Goal: Information Seeking & Learning: Learn about a topic

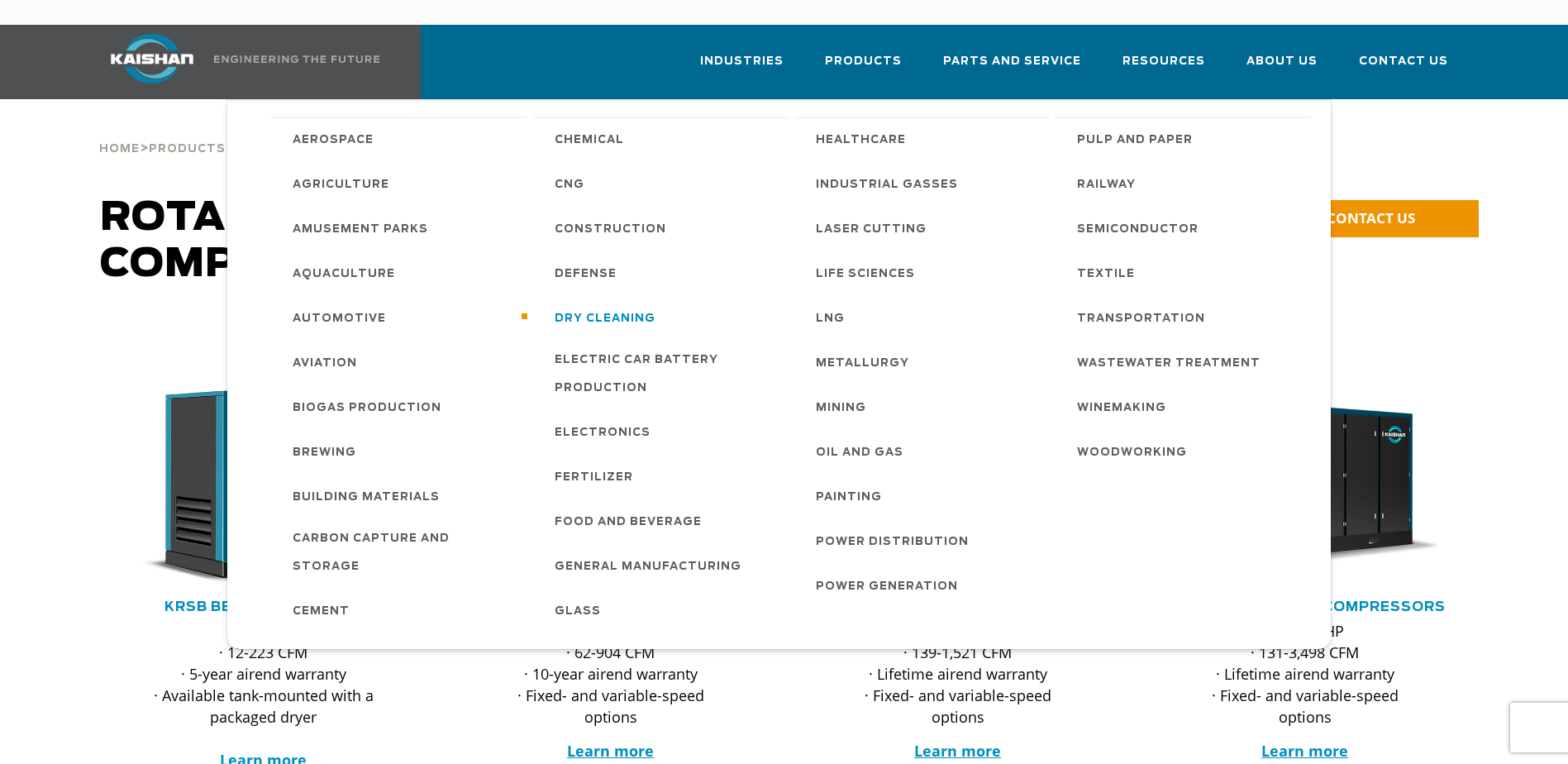
click at [595, 305] on span "Dry Cleaning" at bounding box center [605, 319] width 101 height 28
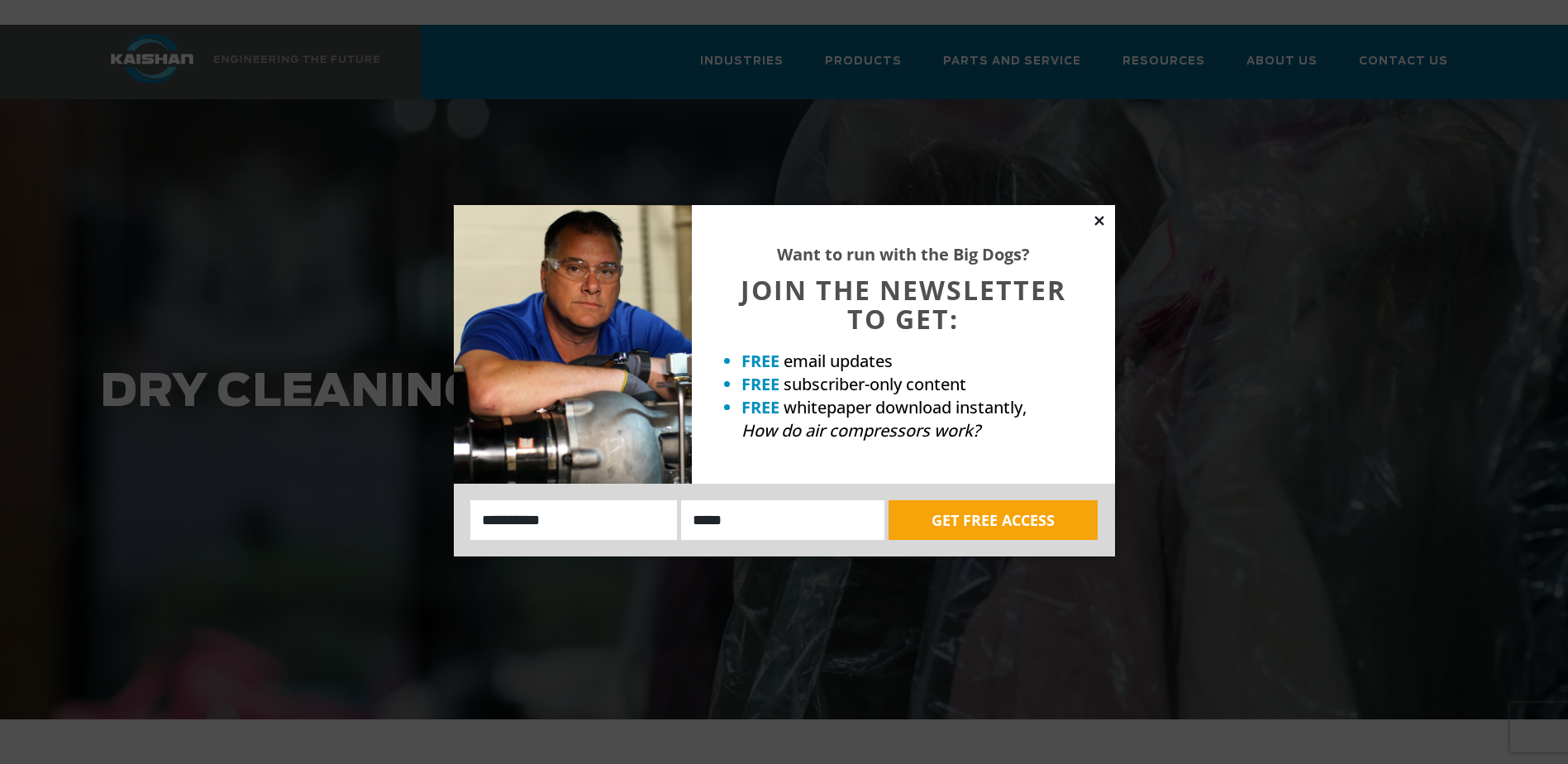
click at [1100, 220] on icon at bounding box center [1099, 220] width 9 height 9
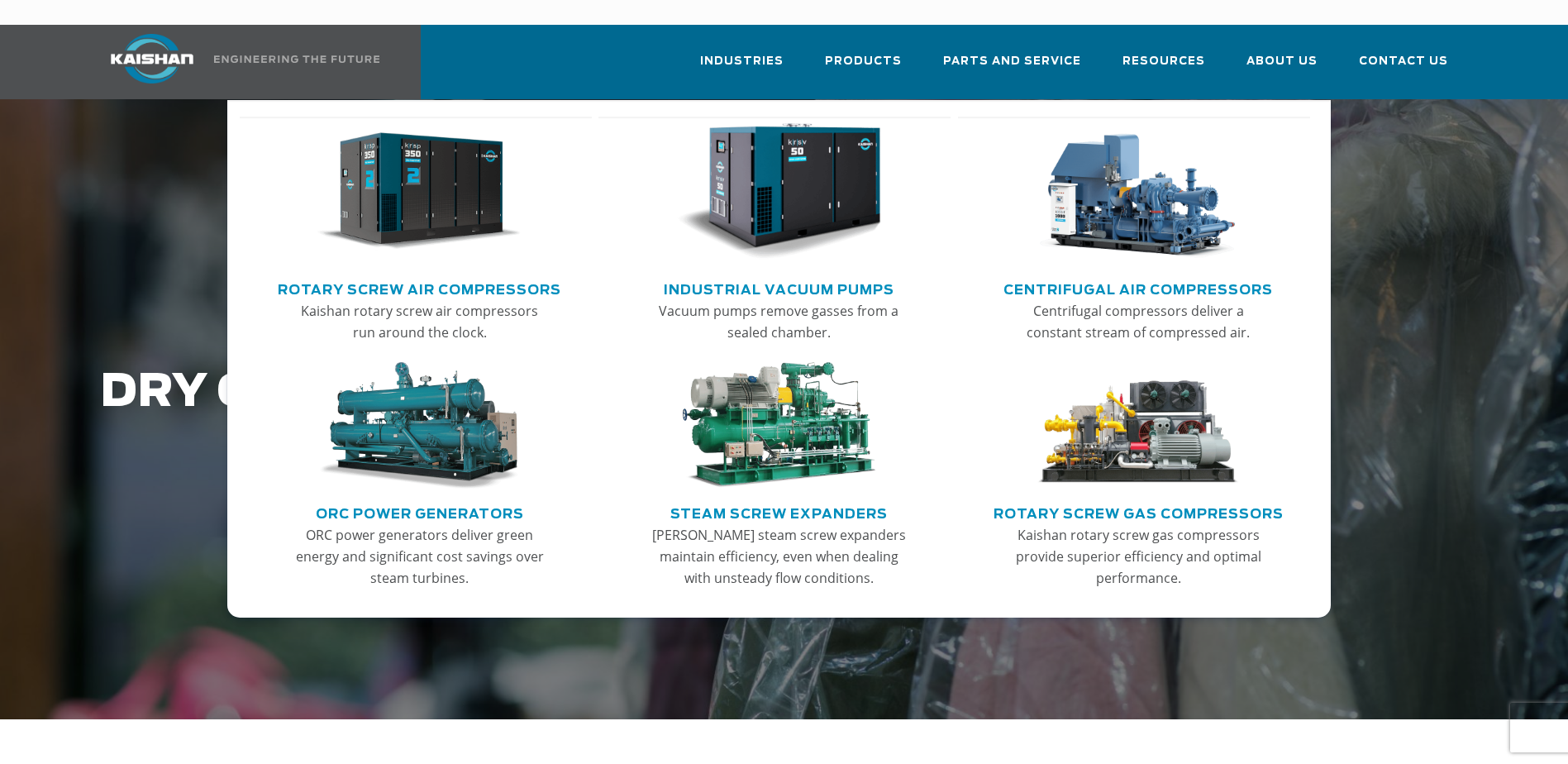
click at [405, 500] on link "ORC Power Generators" at bounding box center [420, 512] width 209 height 24
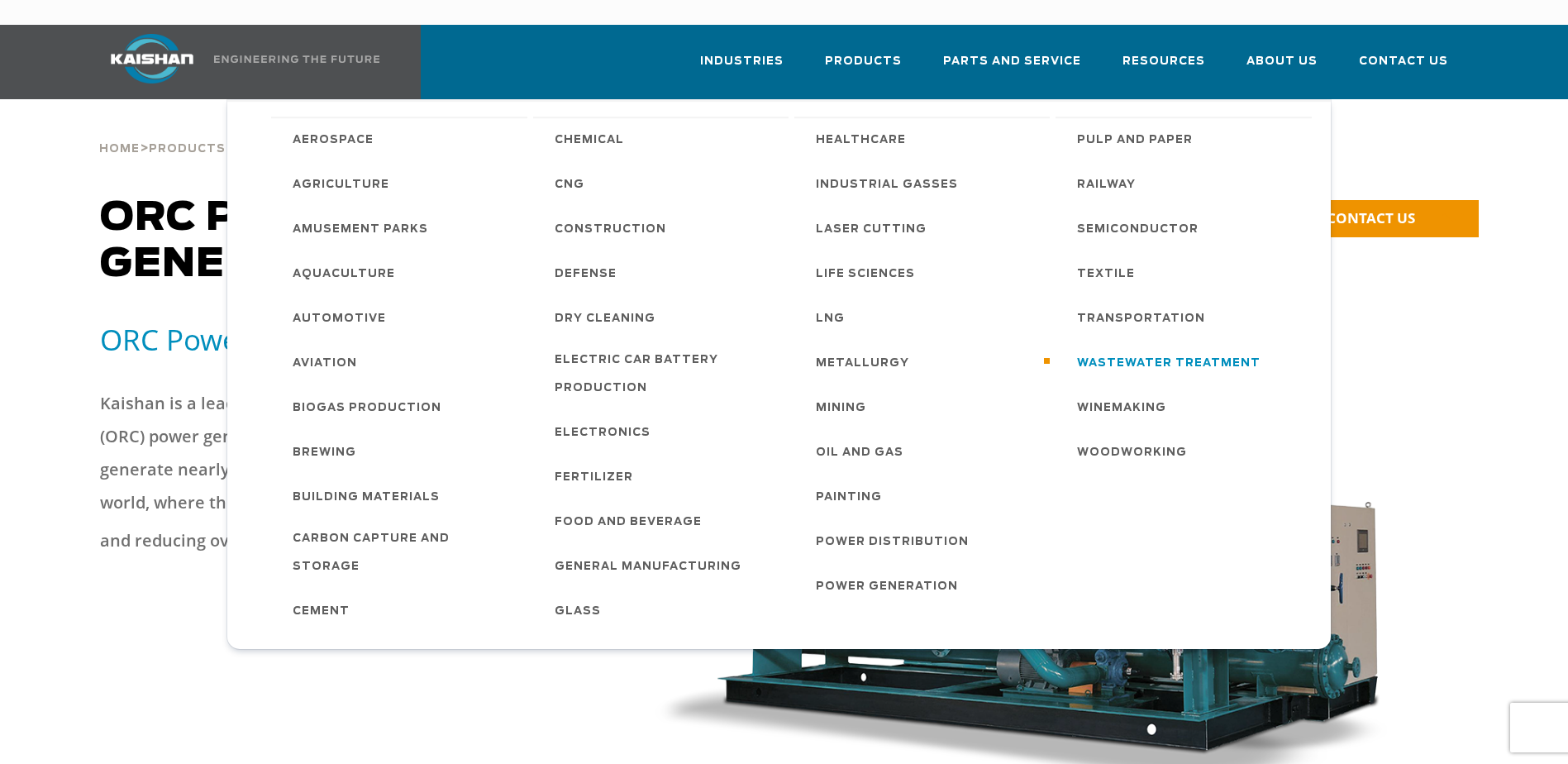
click at [1099, 350] on span "Wastewater Treatment" at bounding box center [1169, 363] width 183 height 28
click at [610, 347] on span "Electric Car Battery Production" at bounding box center [663, 374] width 218 height 56
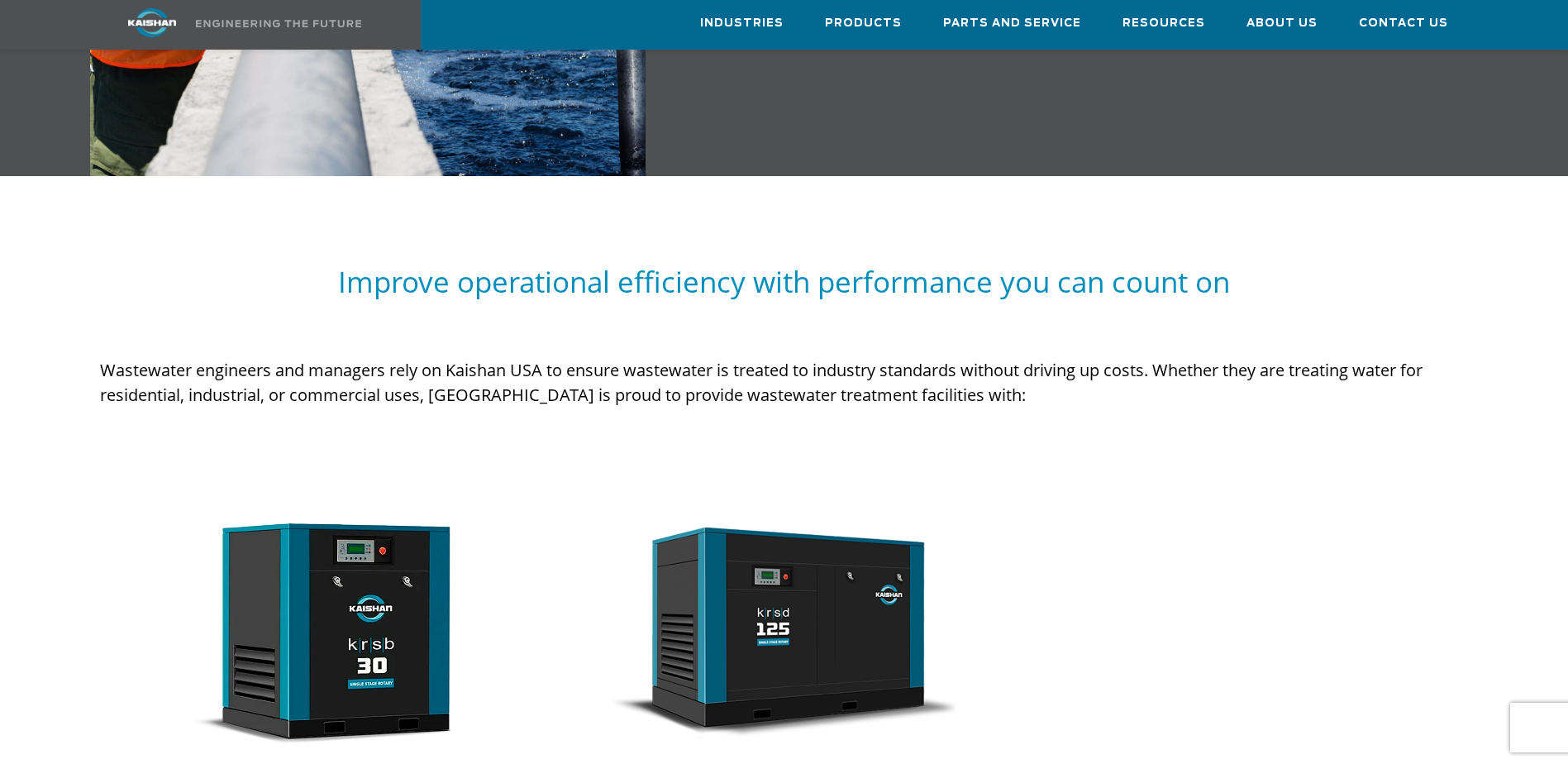
scroll to position [992, 0]
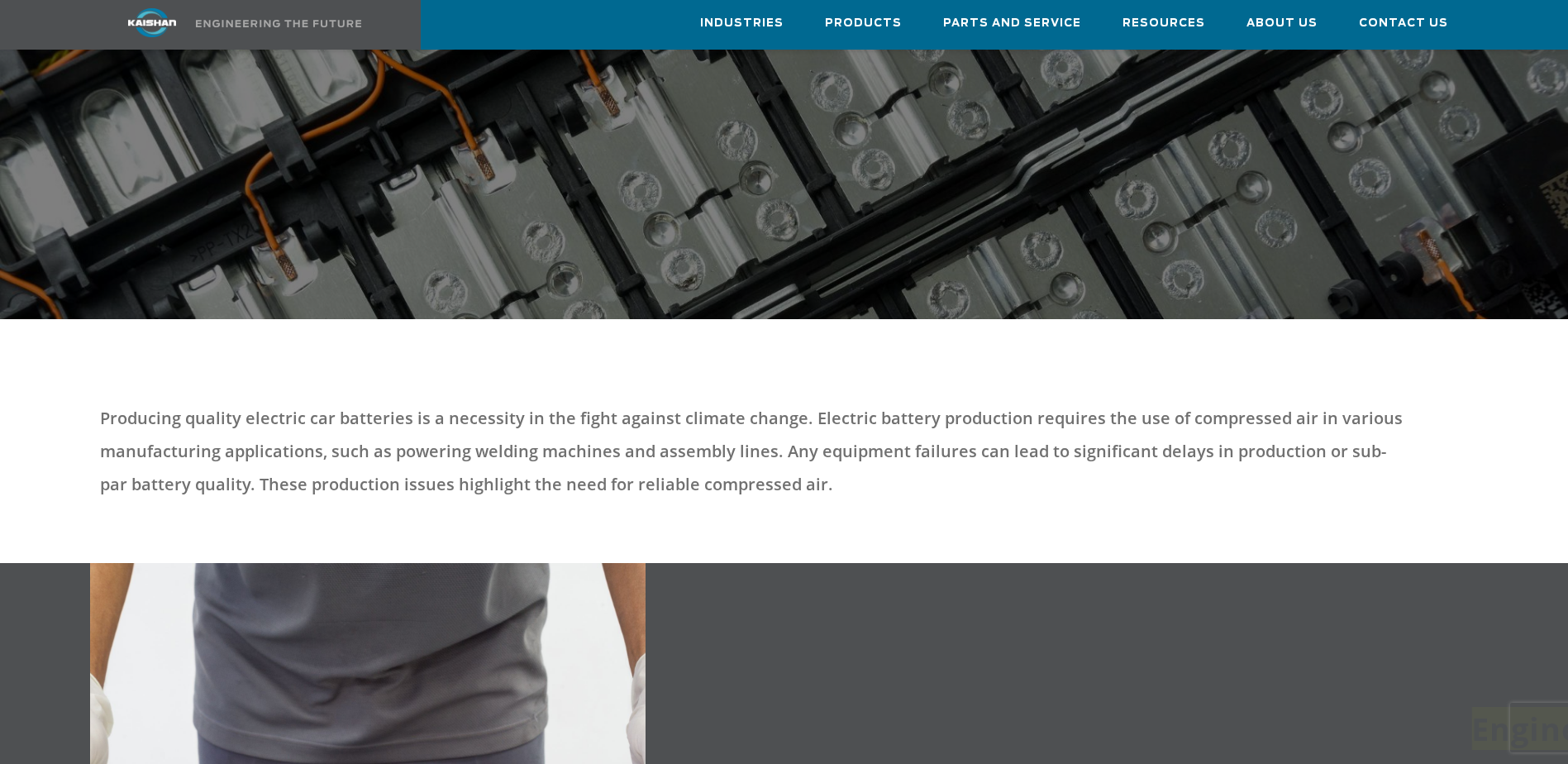
scroll to position [248, 0]
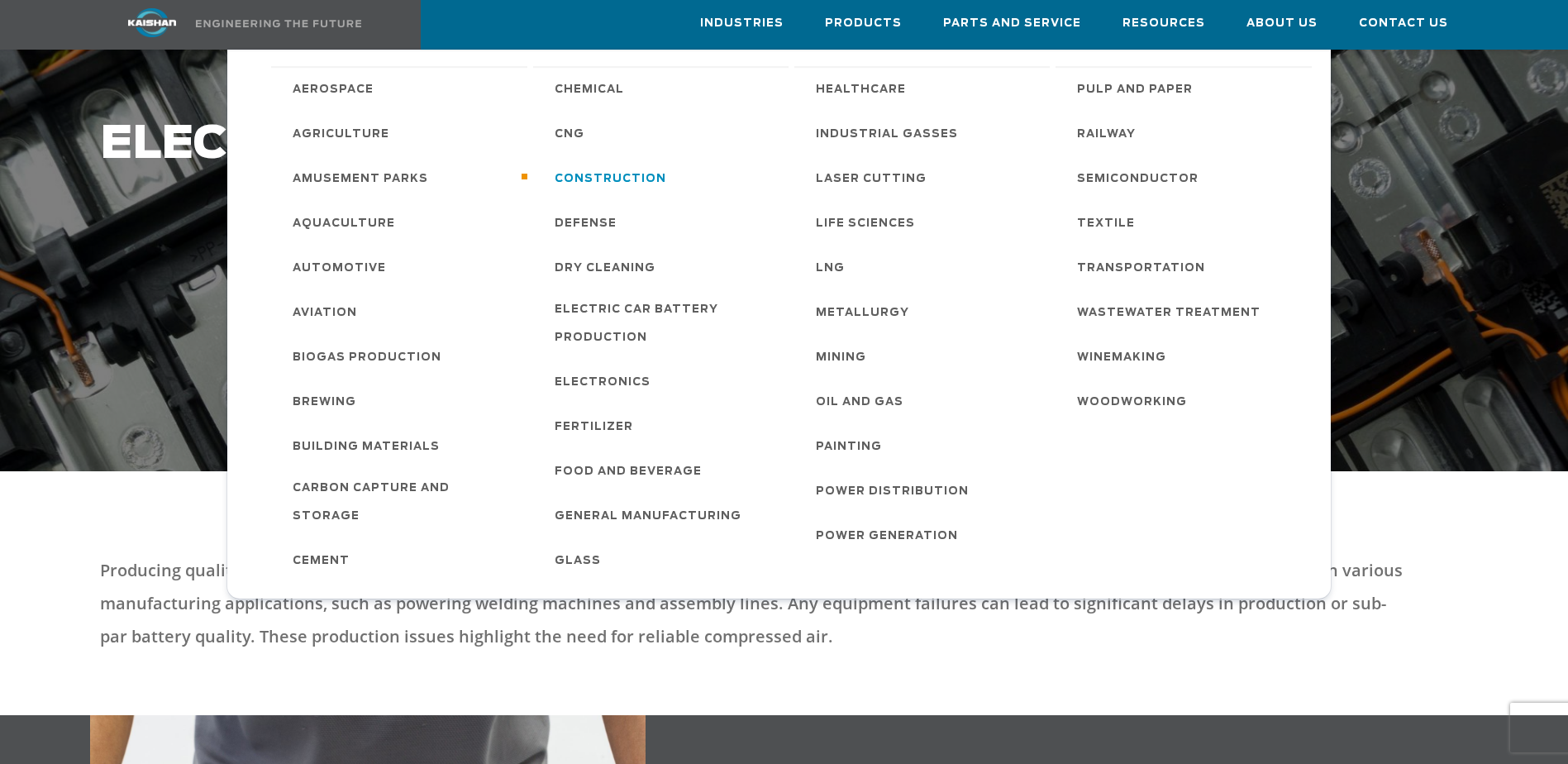
click at [589, 175] on span "Construction" at bounding box center [610, 179] width 112 height 28
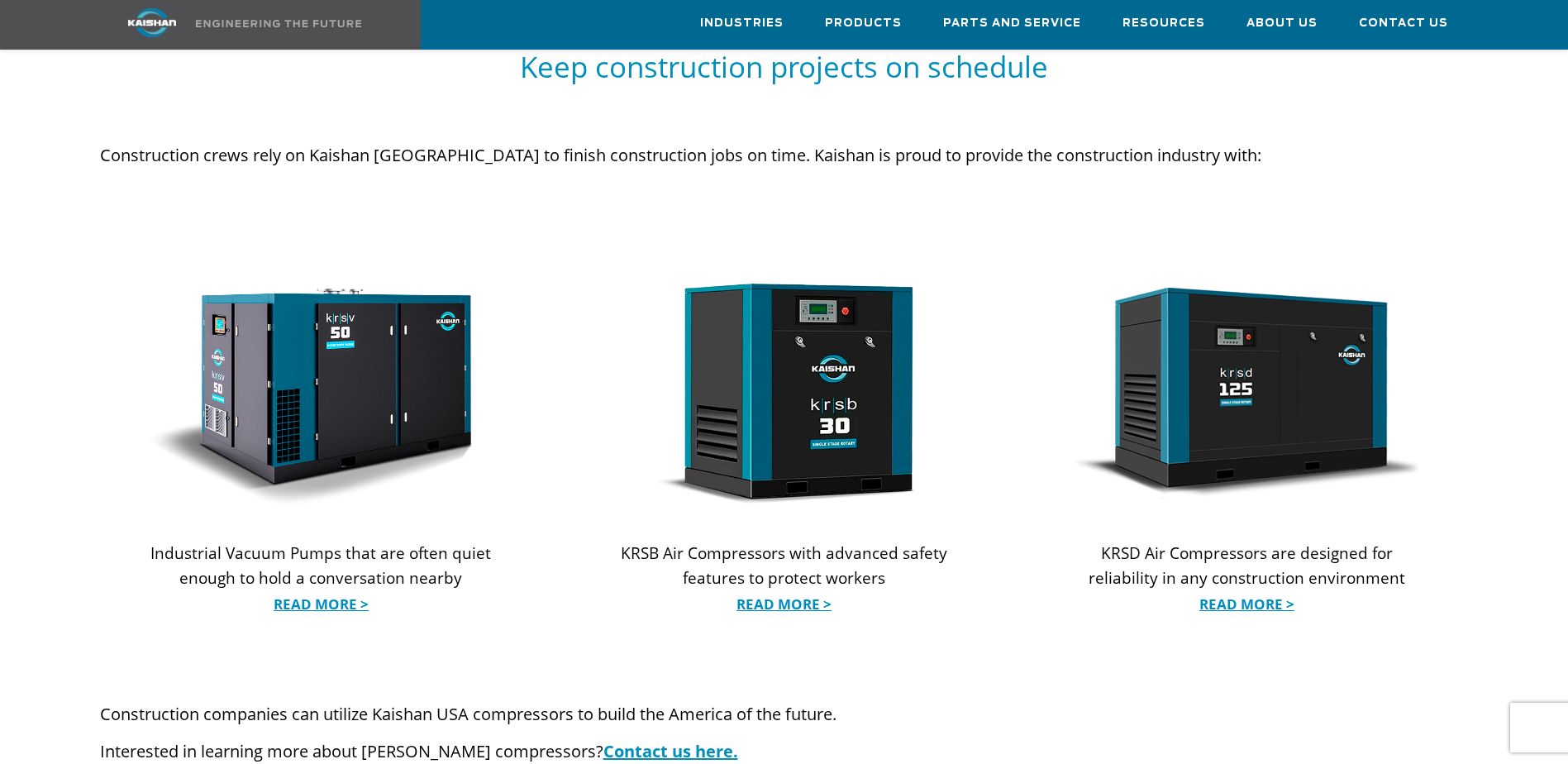
scroll to position [1488, 0]
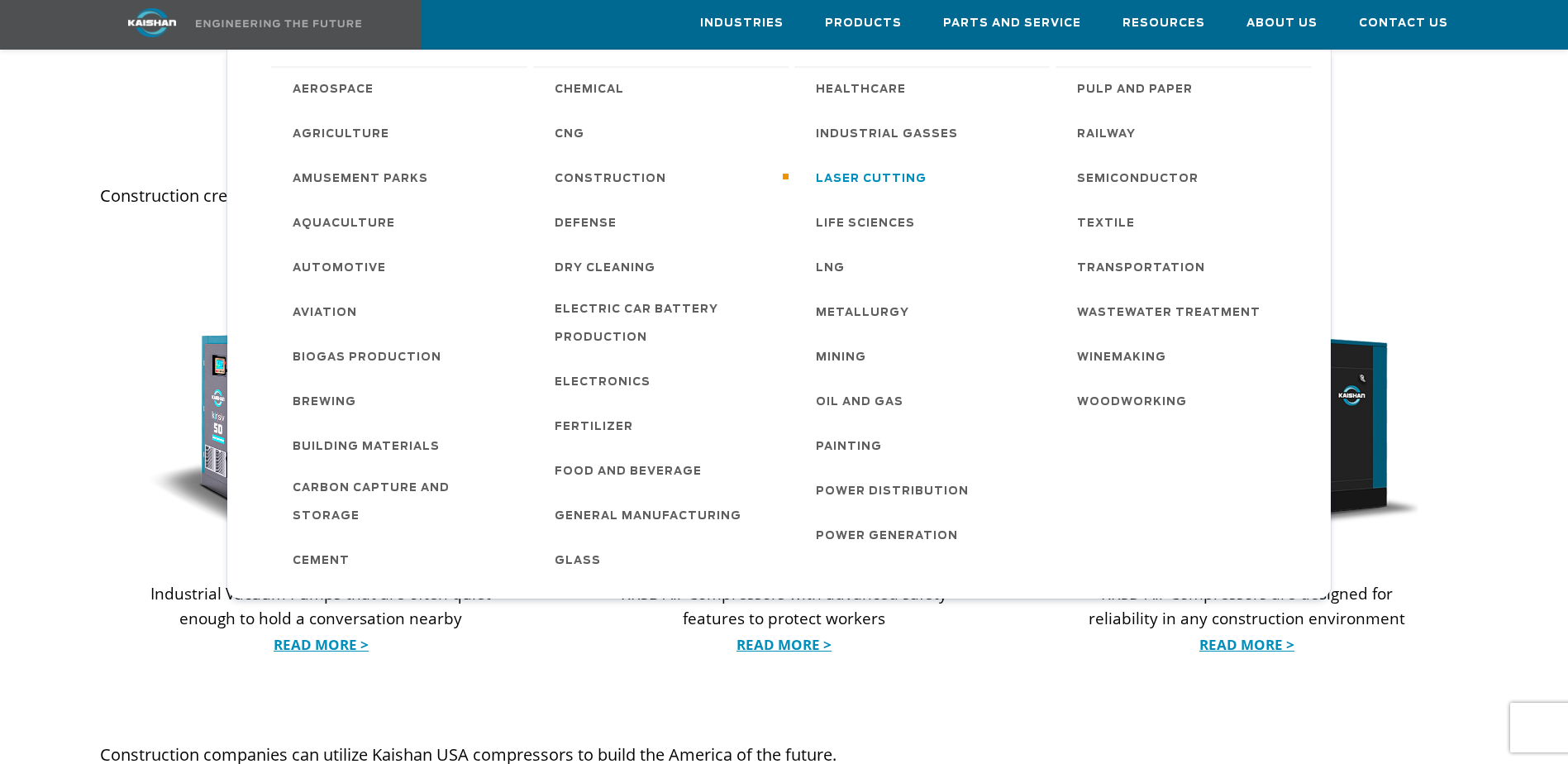
click at [847, 175] on span "Laser Cutting" at bounding box center [871, 179] width 111 height 28
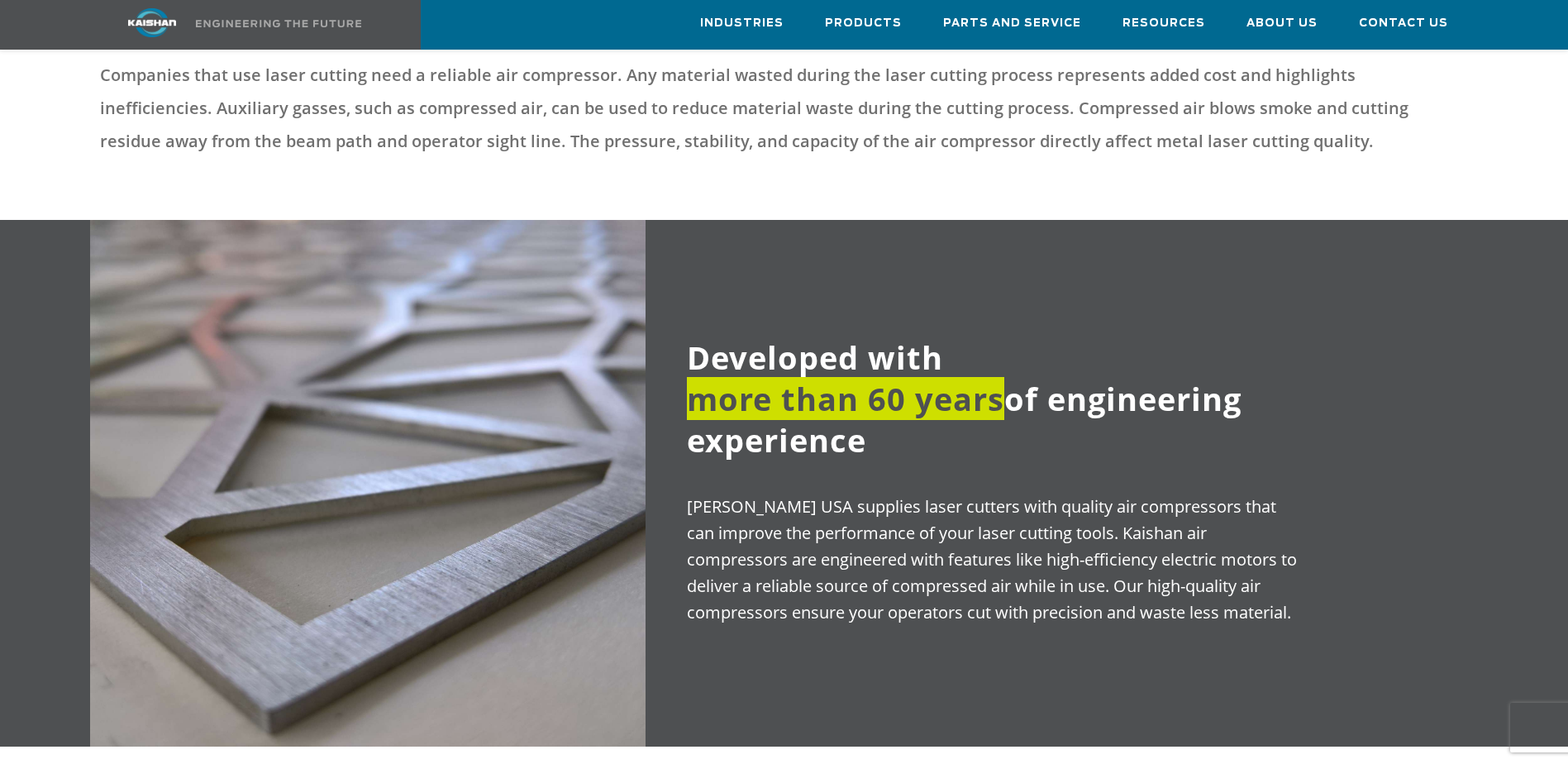
scroll to position [331, 0]
